Goal: Transaction & Acquisition: Purchase product/service

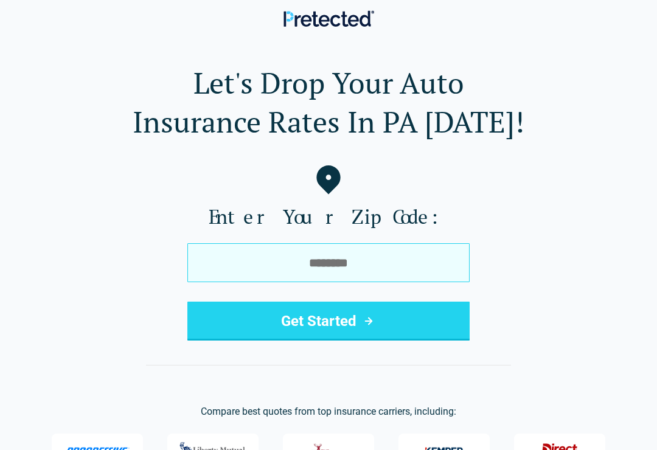
click at [349, 267] on input "tel" at bounding box center [328, 262] width 282 height 39
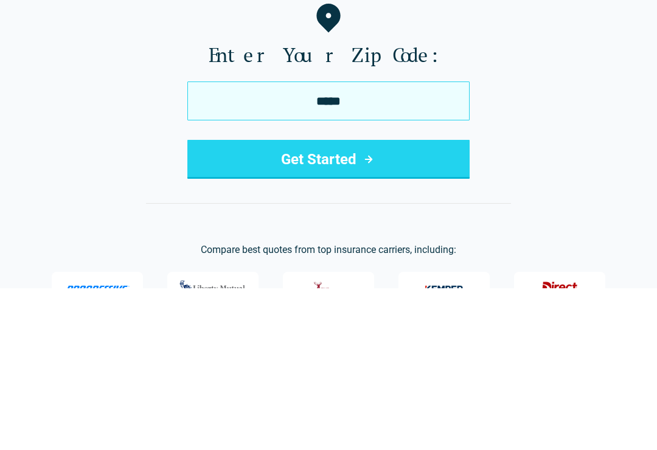
type input "*****"
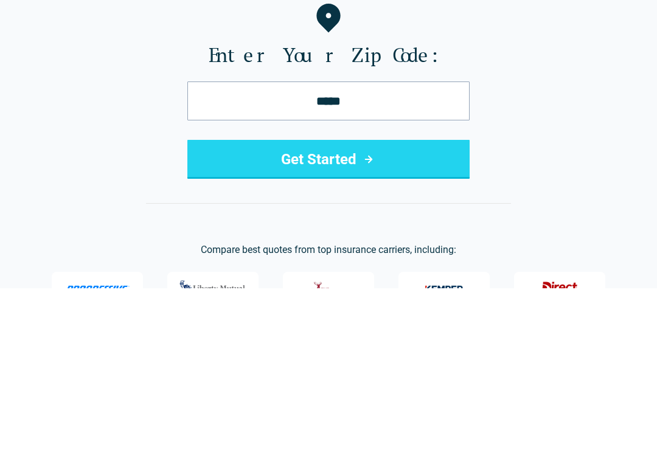
click at [337, 302] on button "Get Started" at bounding box center [328, 321] width 282 height 39
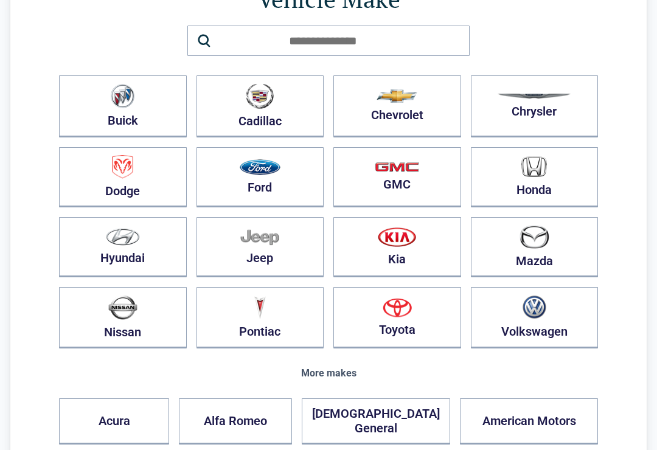
click at [149, 320] on button "Nissan" at bounding box center [123, 317] width 128 height 61
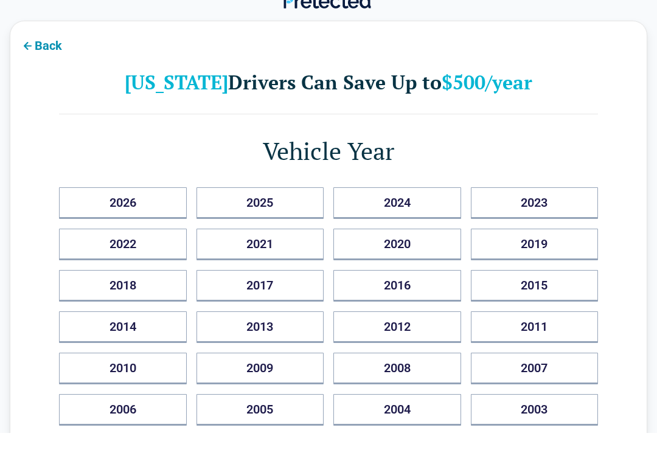
scroll to position [18, 0]
click at [416, 251] on button "2020" at bounding box center [397, 245] width 128 height 32
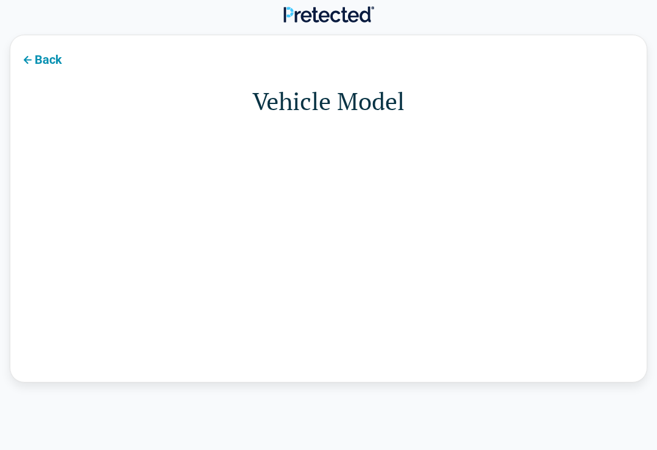
scroll to position [0, 0]
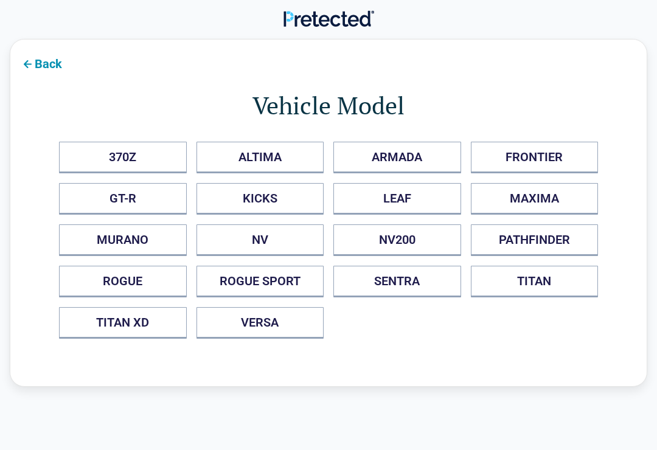
click at [279, 156] on button "ALTIMA" at bounding box center [261, 158] width 128 height 32
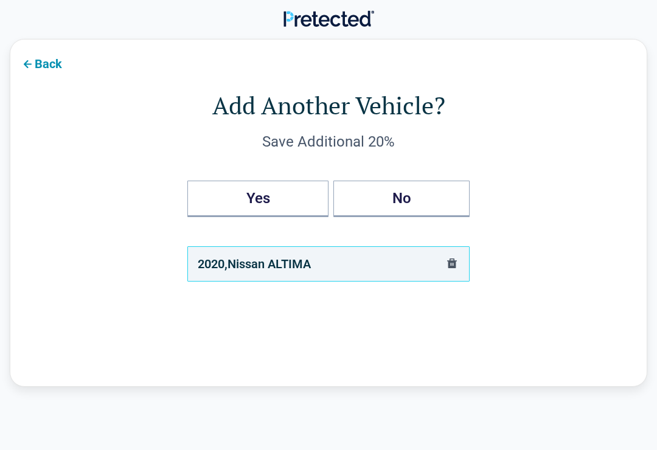
click at [405, 201] on button "No" at bounding box center [401, 199] width 136 height 37
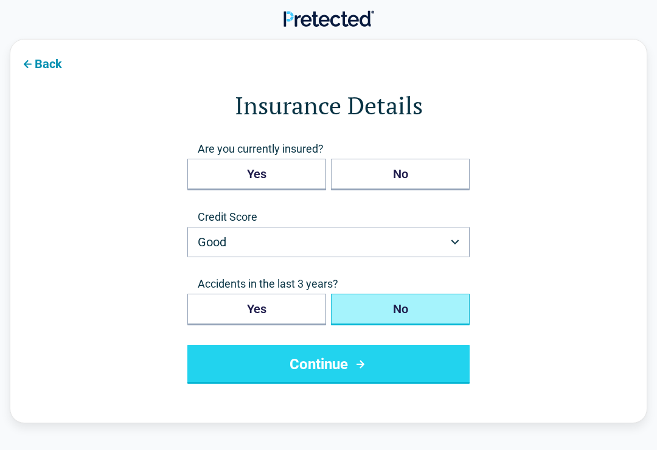
click at [270, 171] on button "Yes" at bounding box center [256, 175] width 139 height 32
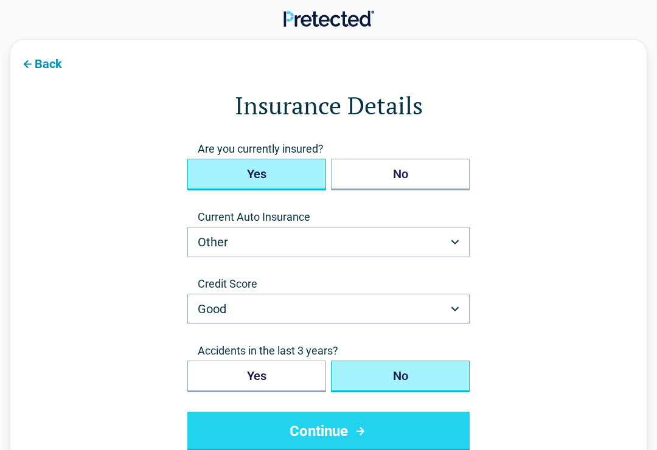
click at [410, 372] on button "No" at bounding box center [400, 377] width 139 height 32
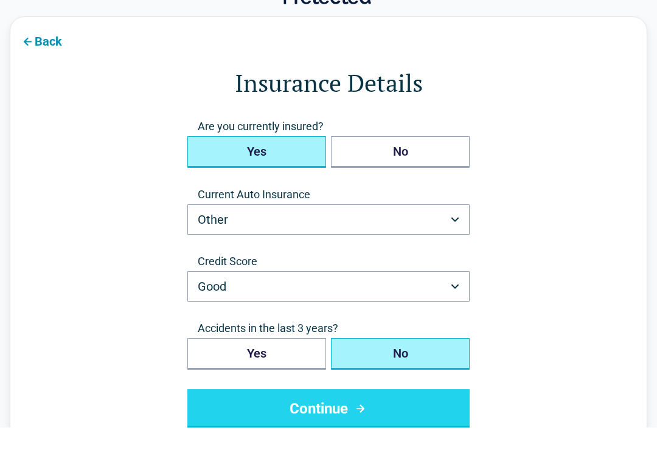
scroll to position [51, 0]
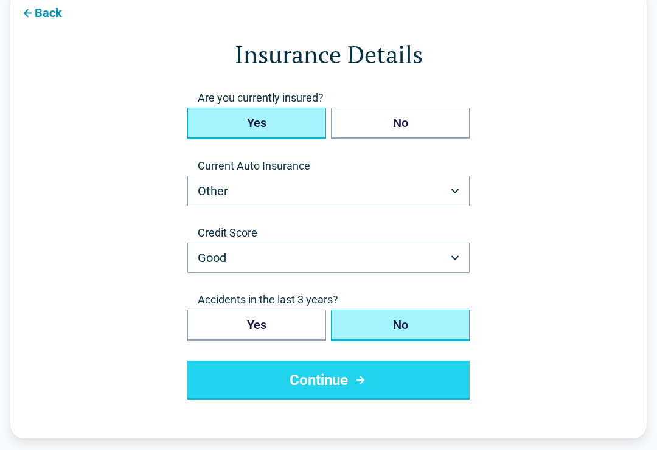
click at [351, 382] on button "Continue" at bounding box center [328, 380] width 282 height 39
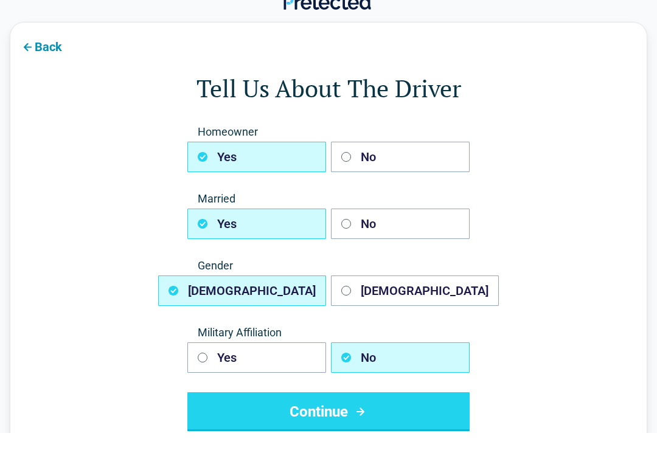
scroll to position [18, 0]
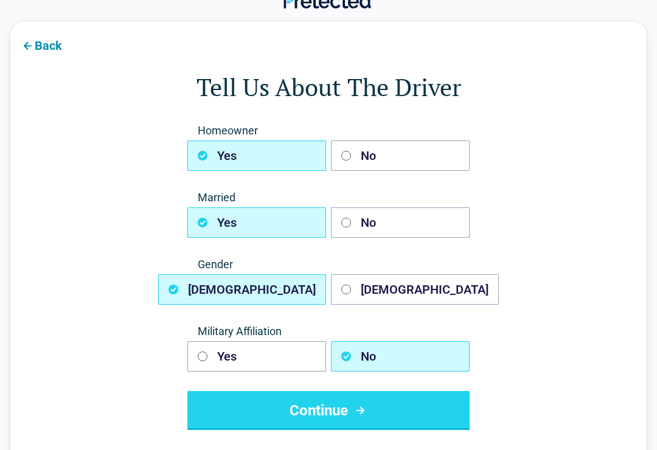
click at [351, 150] on button "No" at bounding box center [400, 156] width 139 height 30
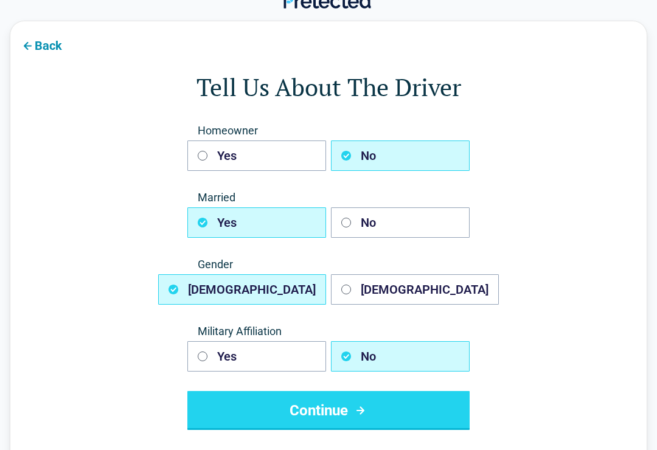
click at [360, 223] on button "No" at bounding box center [400, 223] width 139 height 30
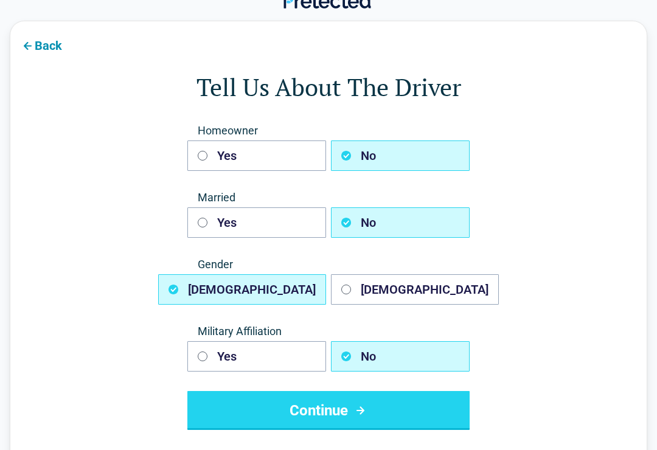
click at [361, 285] on button "[DEMOGRAPHIC_DATA]" at bounding box center [415, 289] width 168 height 30
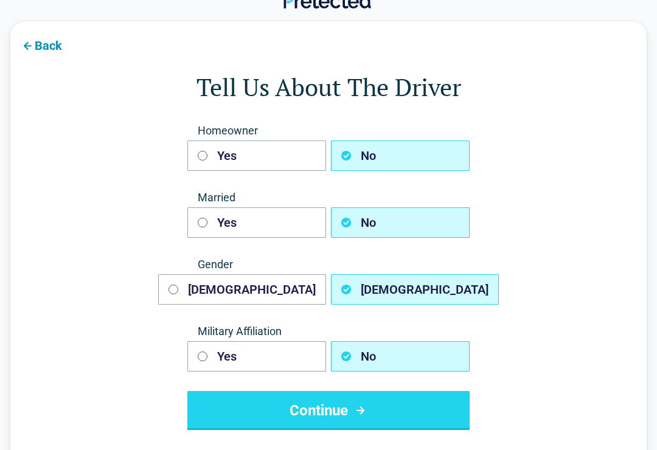
click at [389, 411] on button "Continue" at bounding box center [328, 410] width 282 height 39
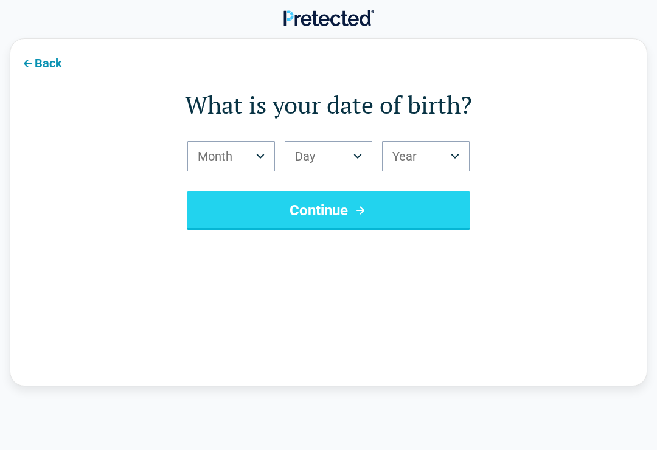
scroll to position [0, 0]
click at [362, 203] on button "Continue" at bounding box center [328, 211] width 282 height 39
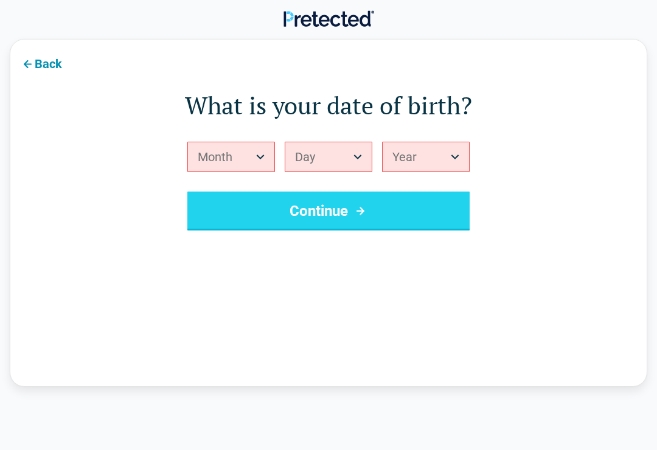
click at [266, 153] on button "Month" at bounding box center [231, 157] width 88 height 30
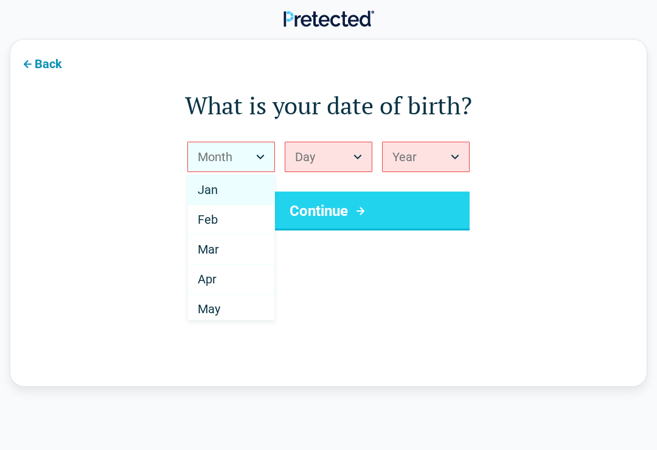
click at [230, 311] on div "May" at bounding box center [231, 310] width 86 height 30
select select "*"
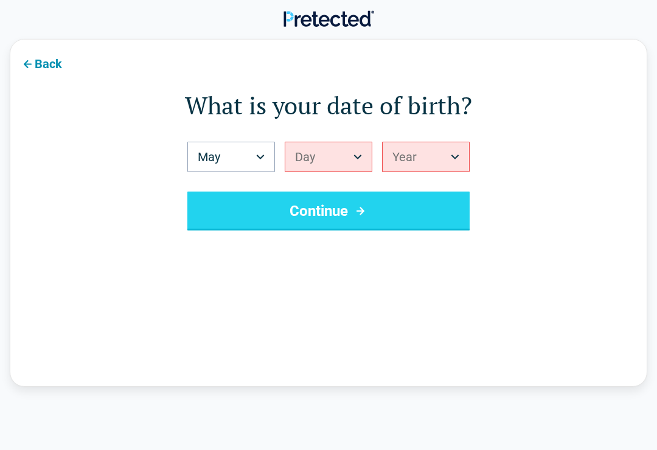
click at [355, 151] on button "Day" at bounding box center [329, 157] width 88 height 30
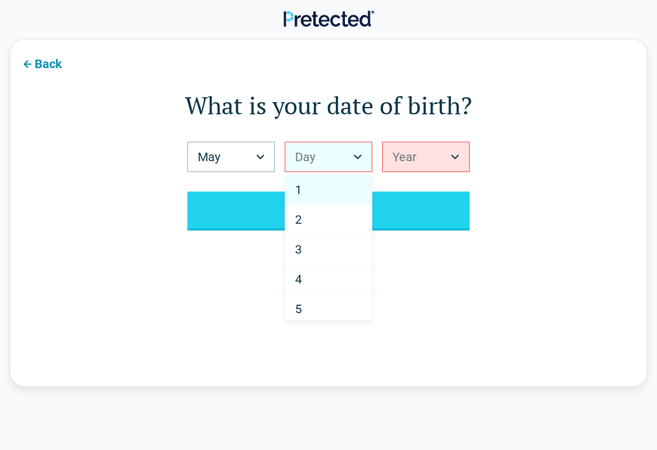
click at [322, 183] on div "1" at bounding box center [328, 190] width 86 height 30
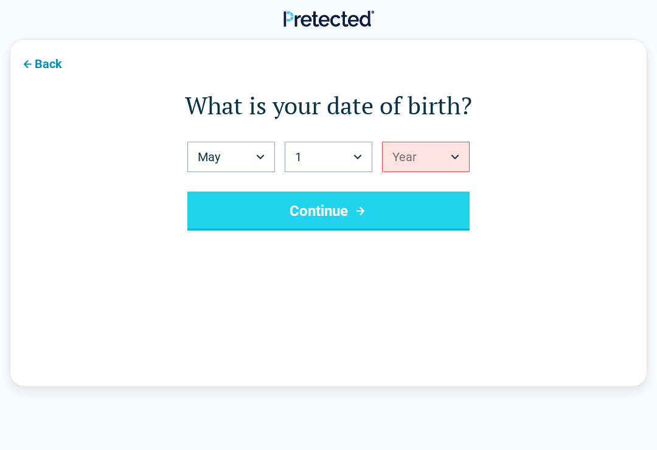
click at [444, 153] on button "Year" at bounding box center [426, 157] width 88 height 30
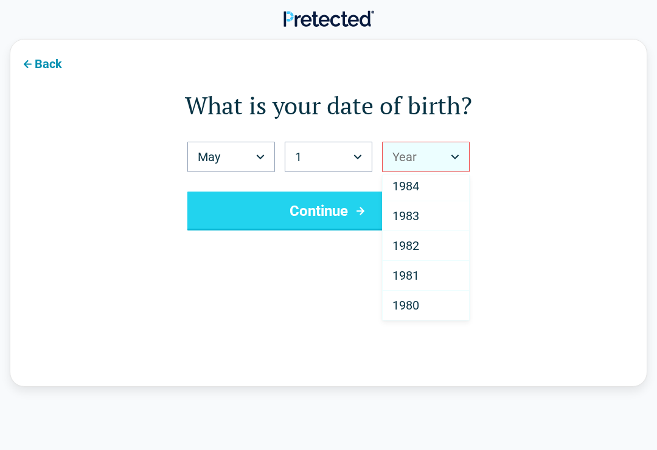
scroll to position [691, 0]
click at [425, 302] on div "1980" at bounding box center [426, 304] width 86 height 30
select select "****"
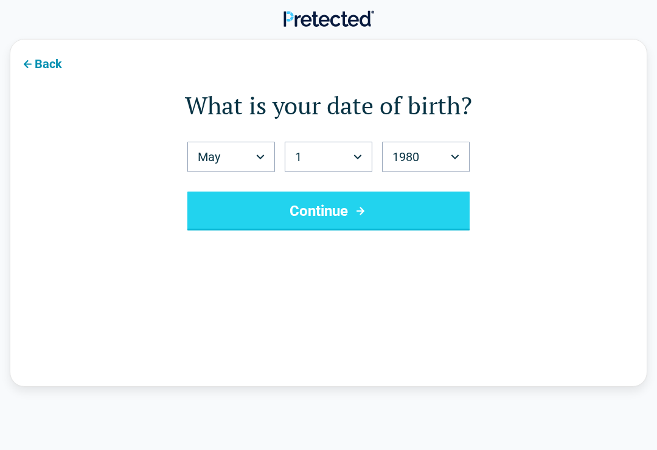
click at [351, 217] on button "Continue" at bounding box center [328, 211] width 282 height 39
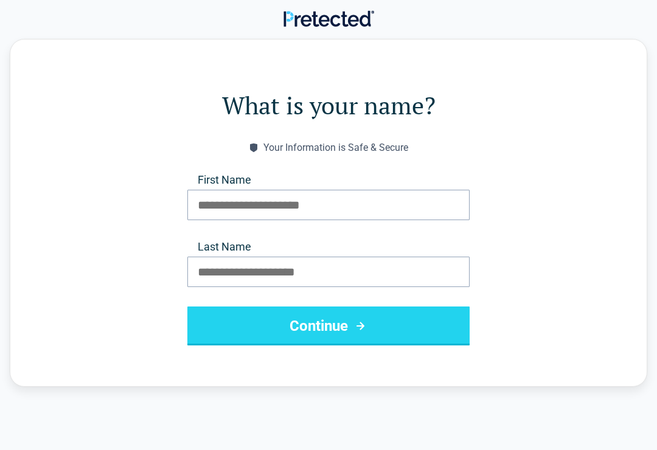
click at [356, 333] on icon "submit" at bounding box center [360, 326] width 15 height 15
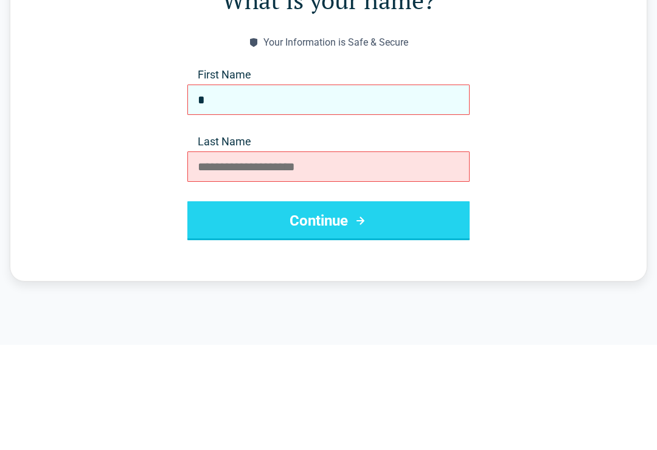
type input "*"
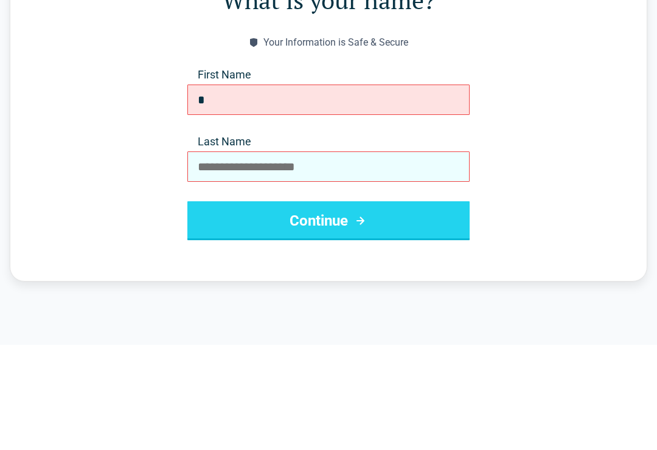
click at [371, 257] on input "Last Name" at bounding box center [328, 272] width 282 height 30
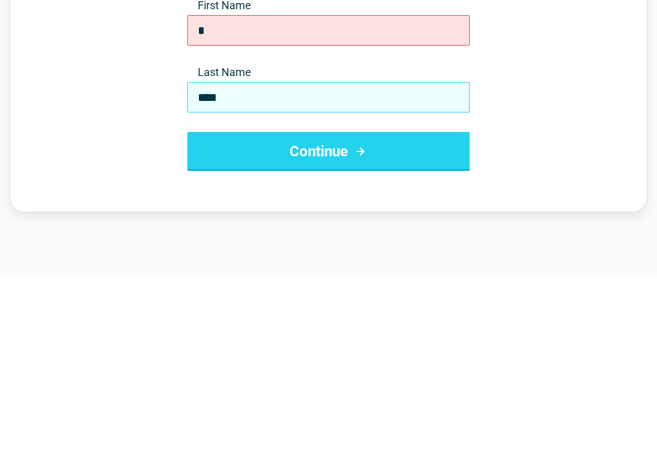
type input "****"
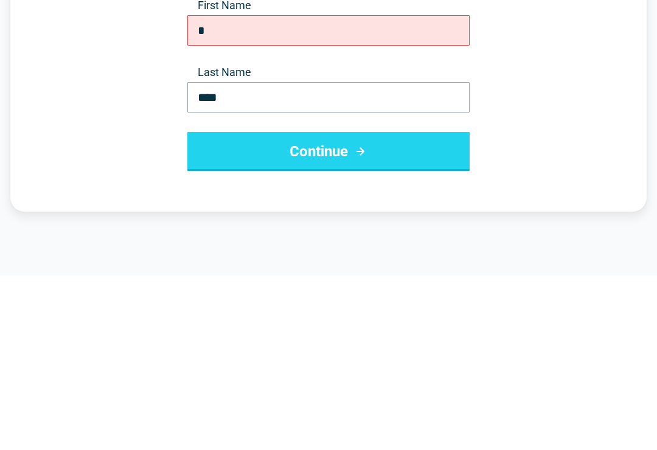
click at [312, 307] on button "Continue" at bounding box center [328, 326] width 282 height 39
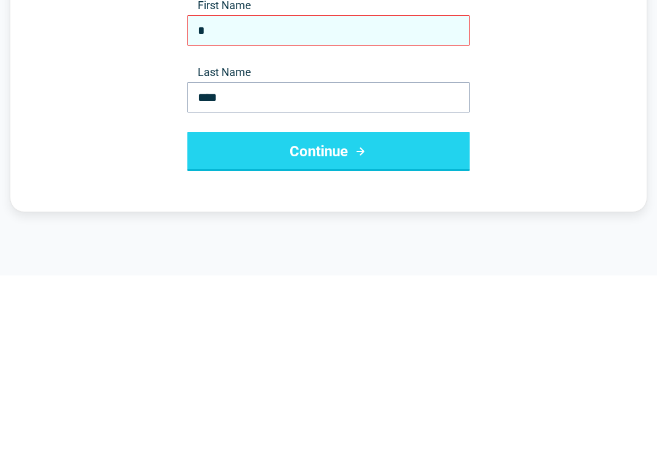
click at [333, 190] on input "*" at bounding box center [328, 205] width 282 height 30
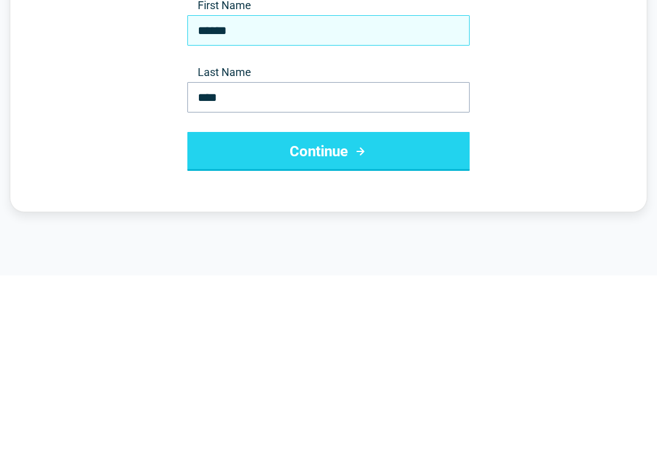
type input "******"
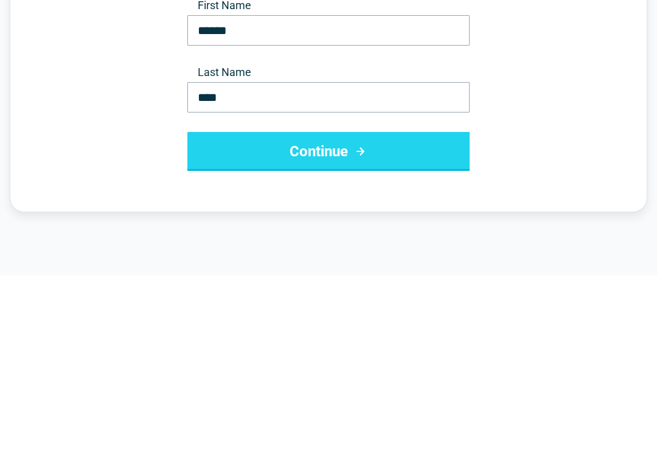
click at [337, 307] on button "Continue" at bounding box center [328, 326] width 282 height 39
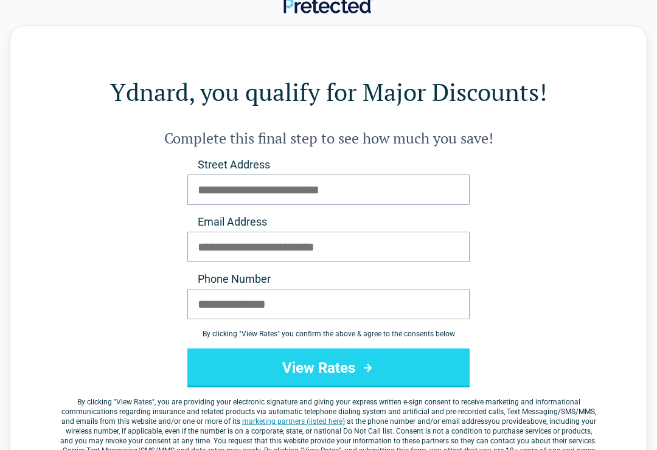
scroll to position [0, 0]
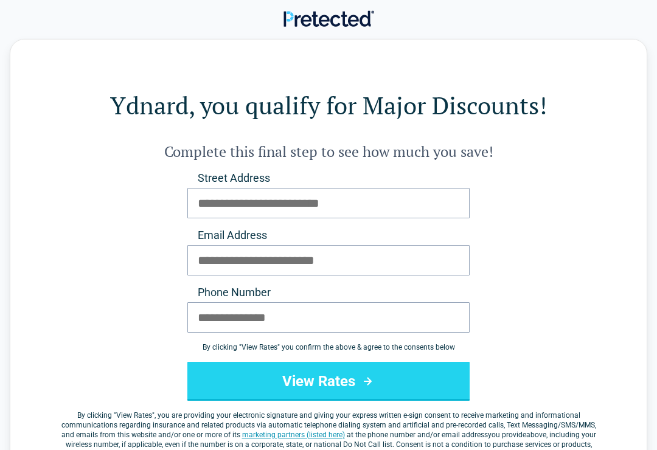
click at [634, 192] on div "Ydnard, you qualify for Major Discounts! Complete this final step to see how mu…" at bounding box center [329, 279] width 638 height 480
